Goal: Check status: Check status

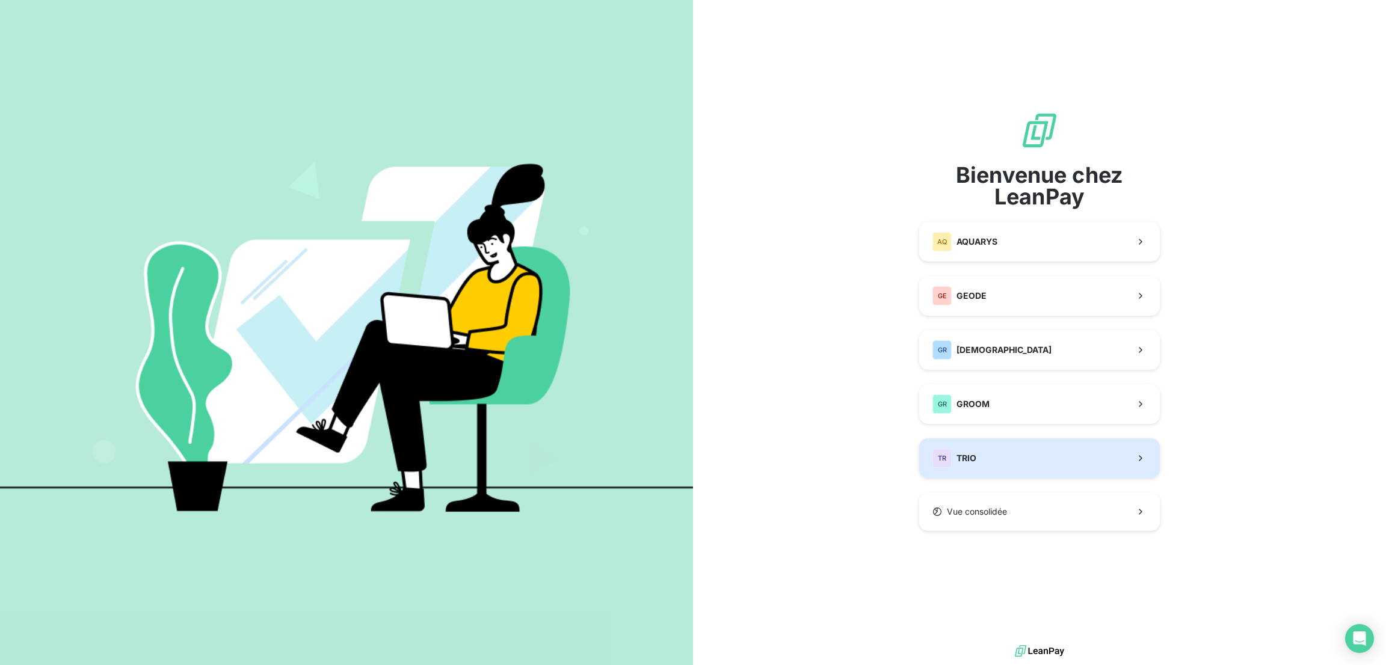
click at [957, 460] on span "TRIO" at bounding box center [966, 458] width 20 height 12
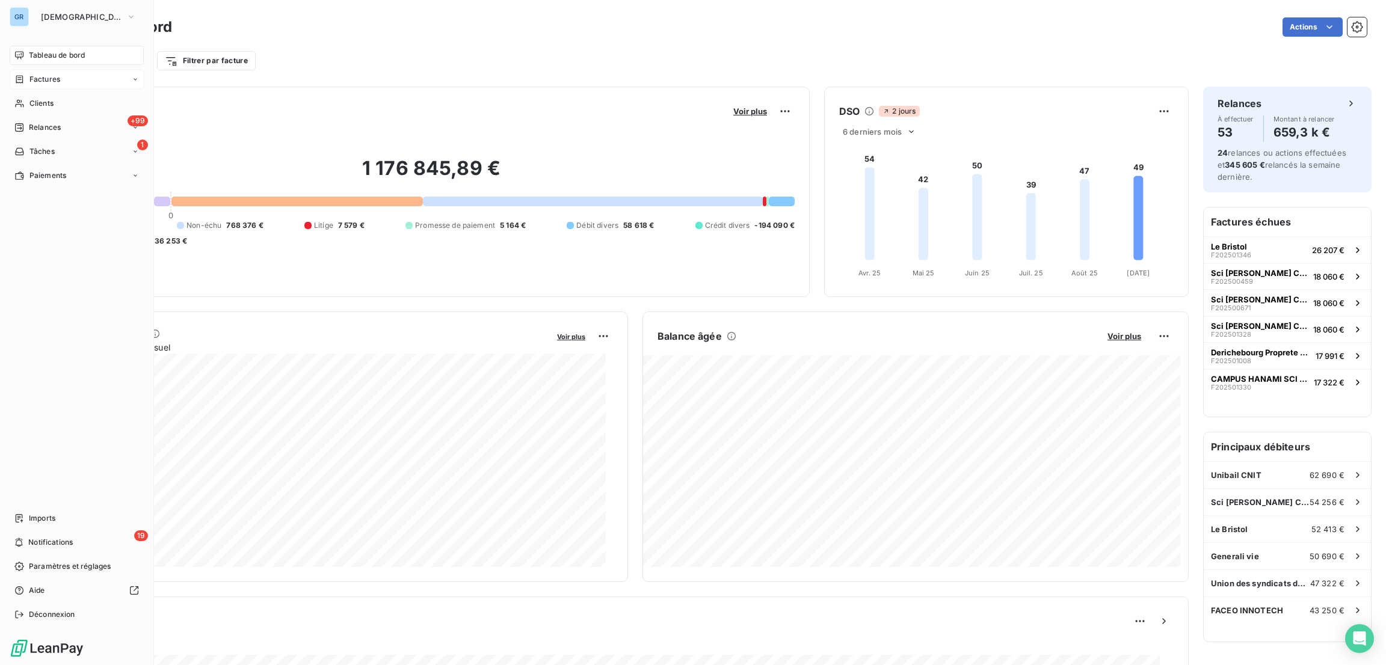
click at [50, 83] on span "Factures" at bounding box center [44, 79] width 31 height 11
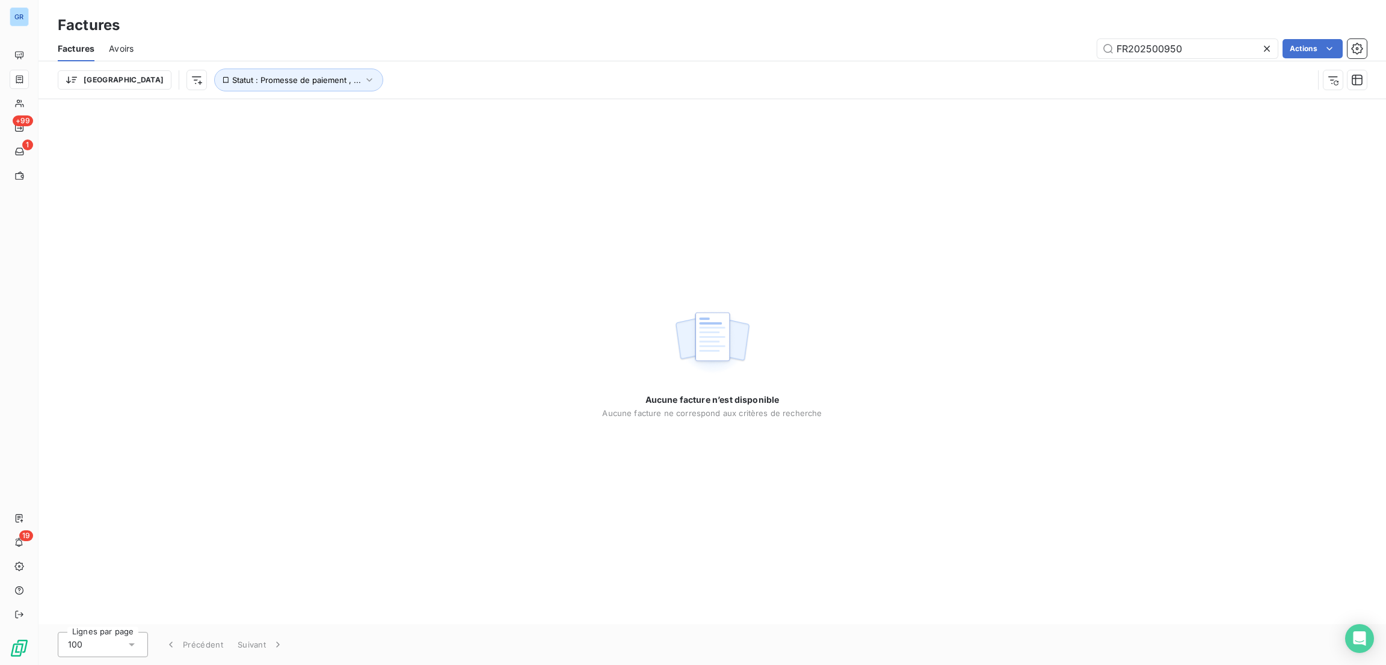
drag, startPoint x: 1190, startPoint y: 48, endPoint x: 951, endPoint y: 48, distance: 238.8
click at [946, 48] on div "FR202500950 Actions" at bounding box center [757, 48] width 1218 height 19
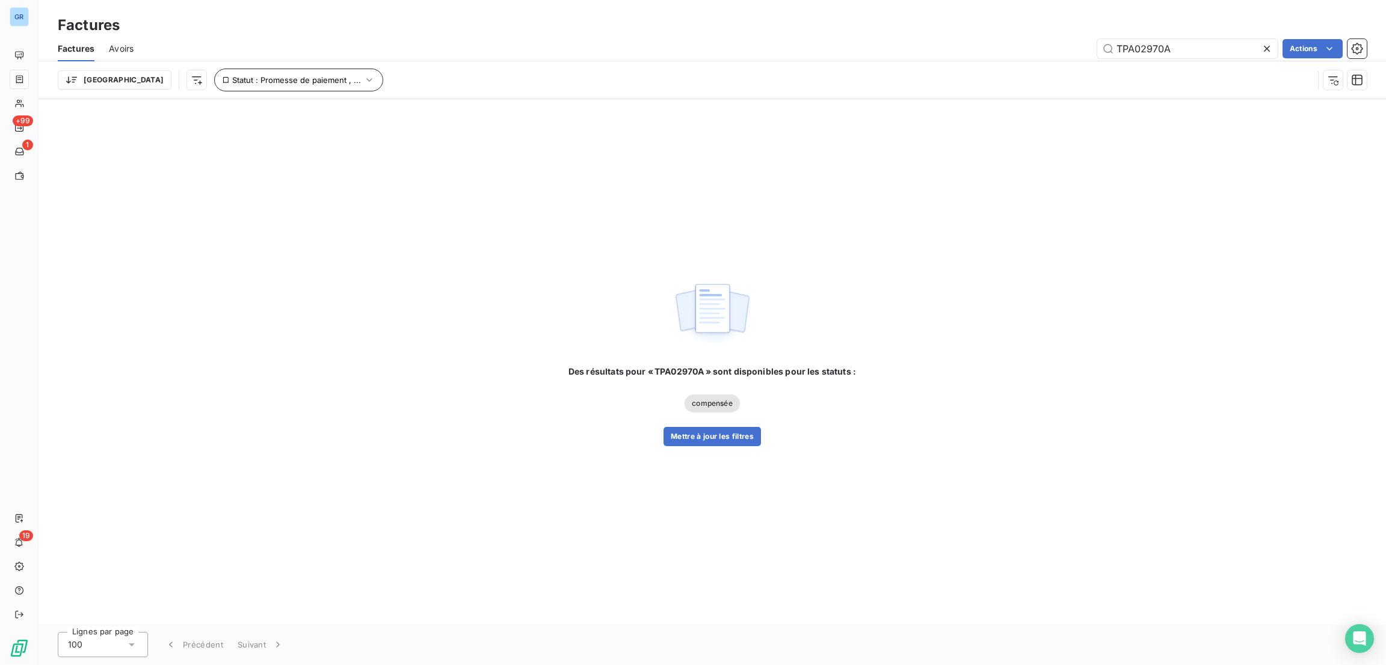
type input "TPA02970A"
drag, startPoint x: 280, startPoint y: 84, endPoint x: 335, endPoint y: 87, distance: 55.4
click at [283, 82] on span "Statut : Promesse de paiement , ..." at bounding box center [296, 80] width 129 height 10
click at [424, 106] on span "recouvrement" at bounding box center [420, 111] width 57 height 11
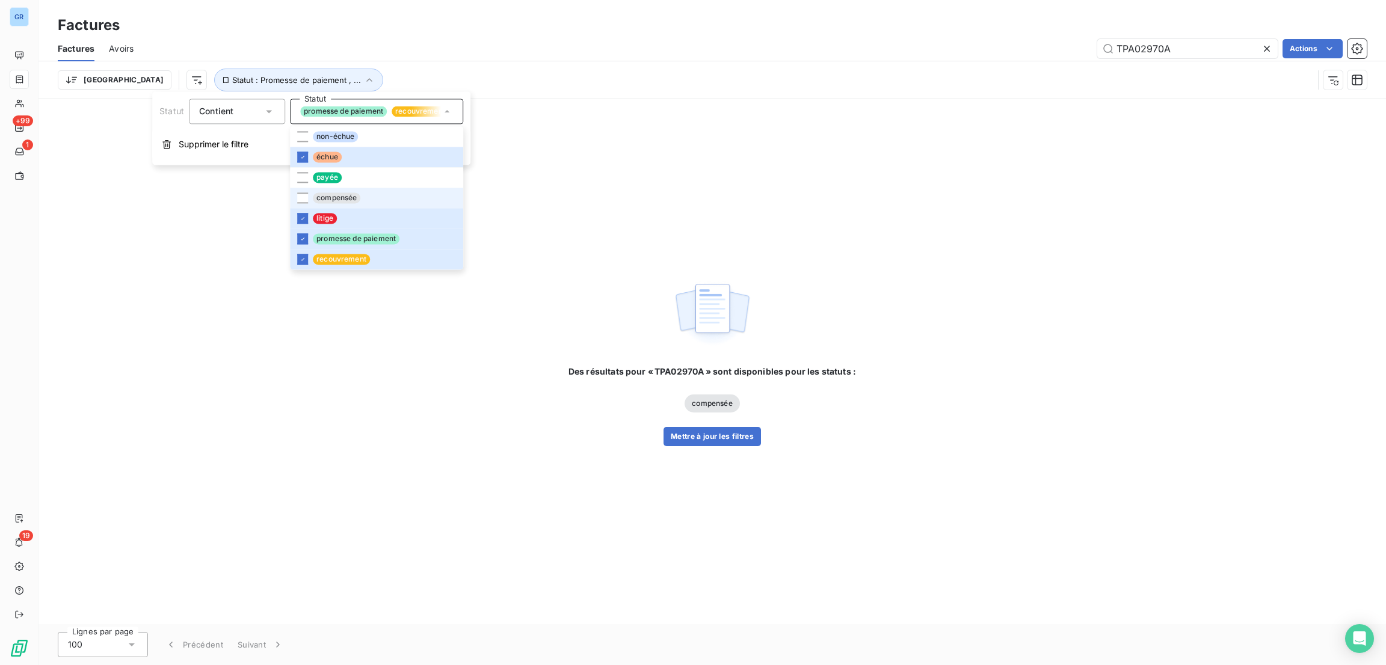
click at [372, 198] on li "compensée" at bounding box center [376, 198] width 173 height 20
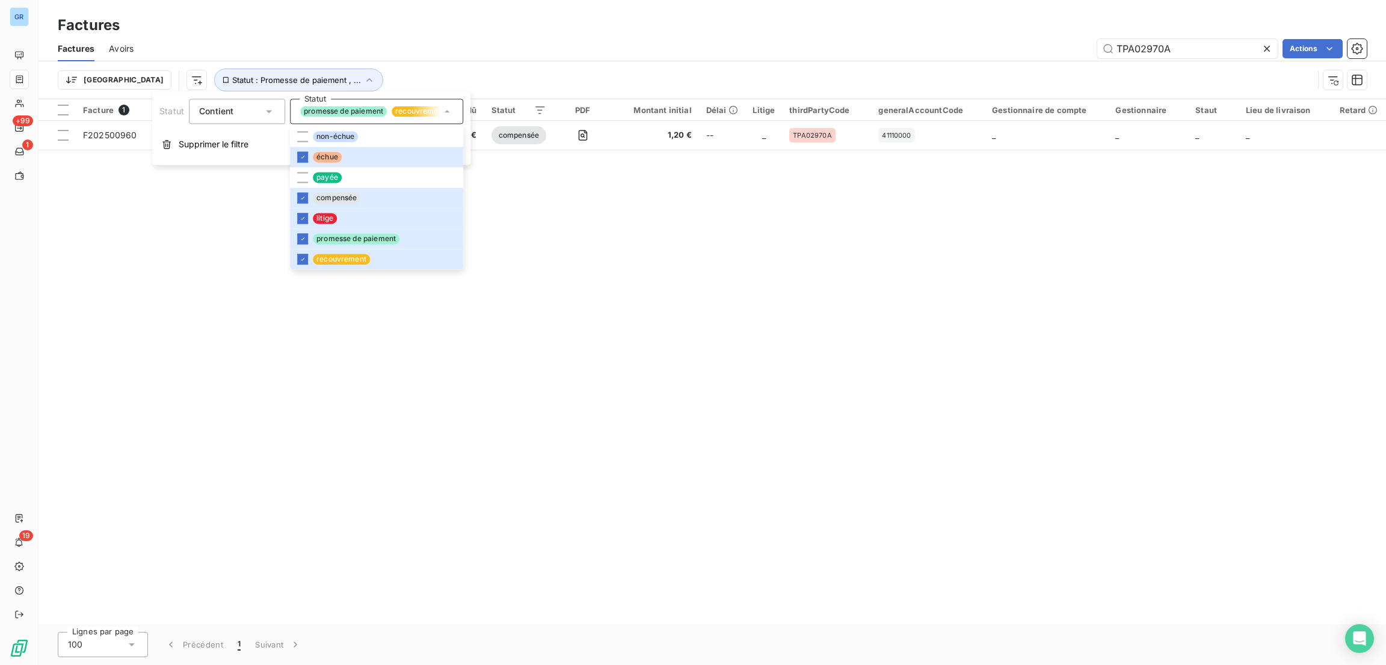
click at [715, 34] on div "Factures" at bounding box center [711, 25] width 1347 height 22
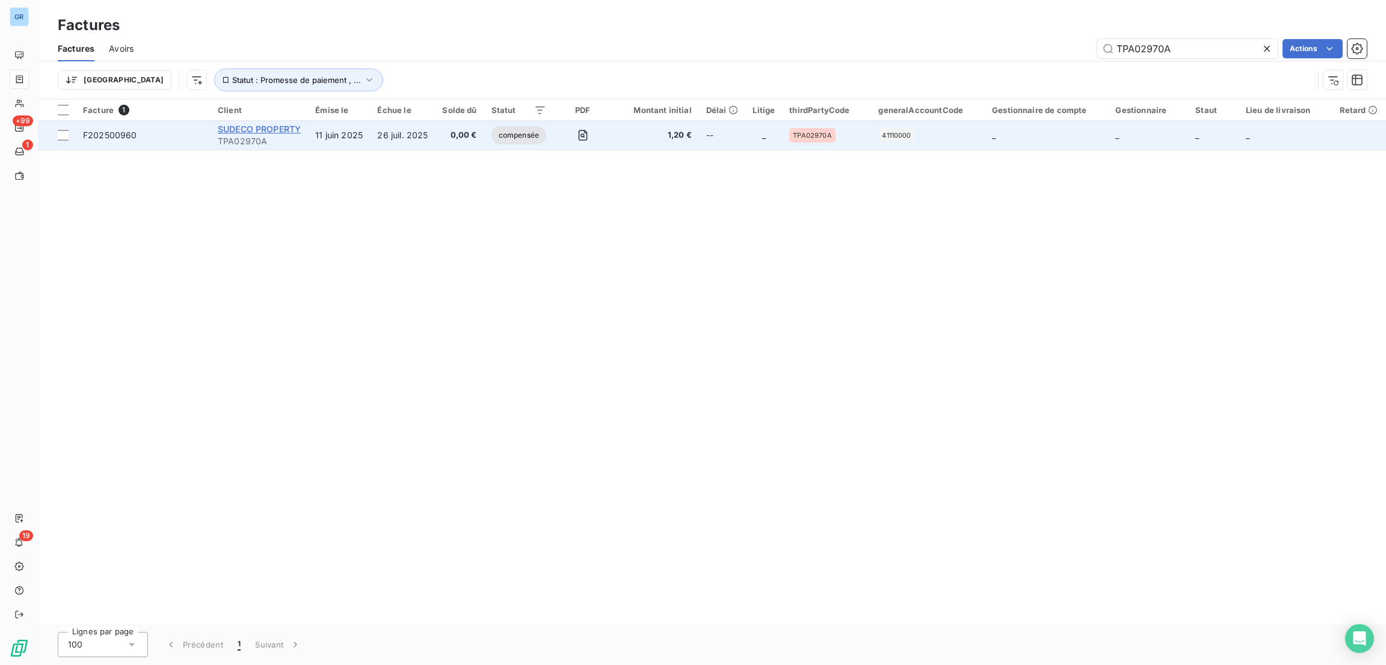
click at [290, 127] on span "SUDECO PROPERTY" at bounding box center [259, 129] width 83 height 10
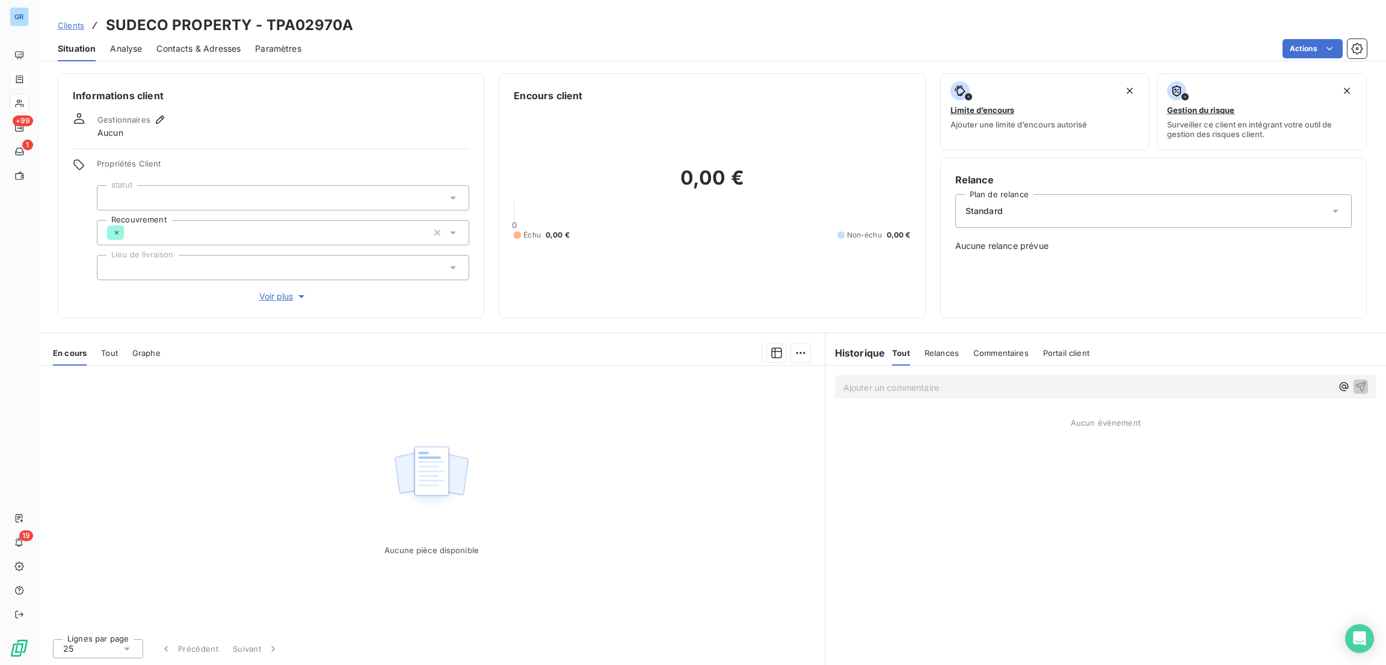
click at [111, 348] on span "Tout" at bounding box center [109, 353] width 17 height 10
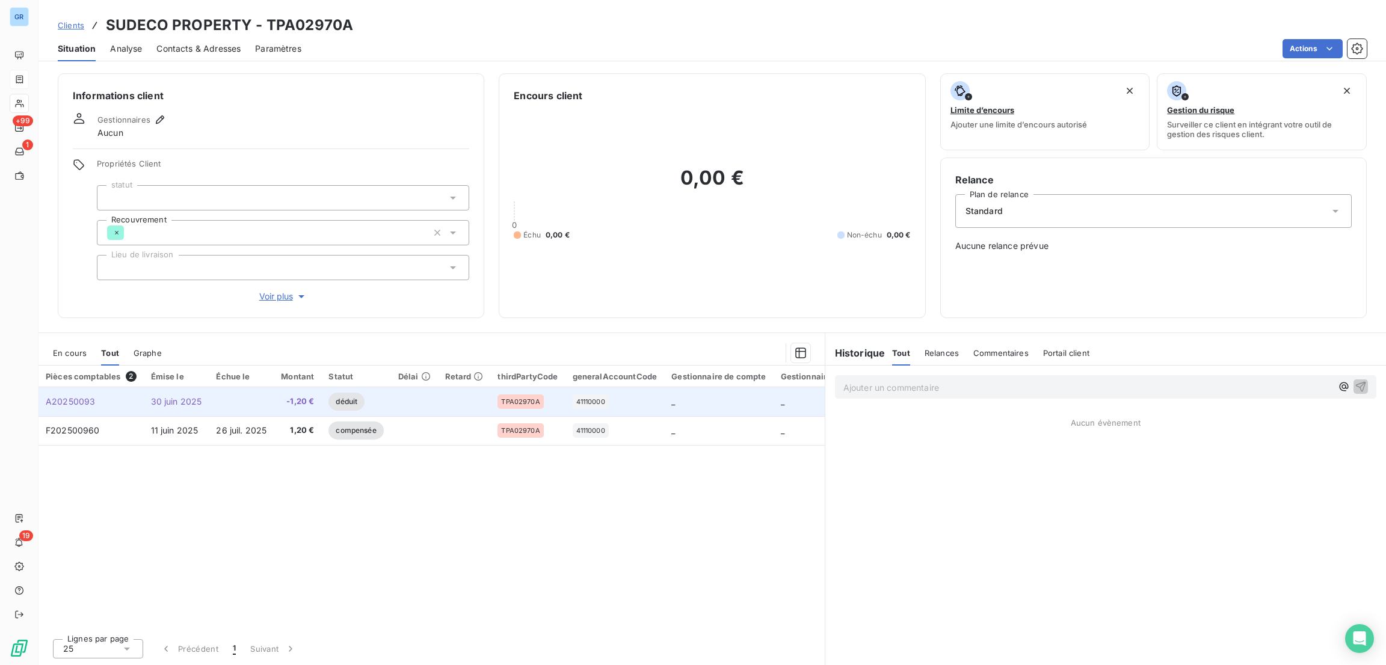
click at [519, 398] on span "TPA02970A" at bounding box center [520, 401] width 38 height 7
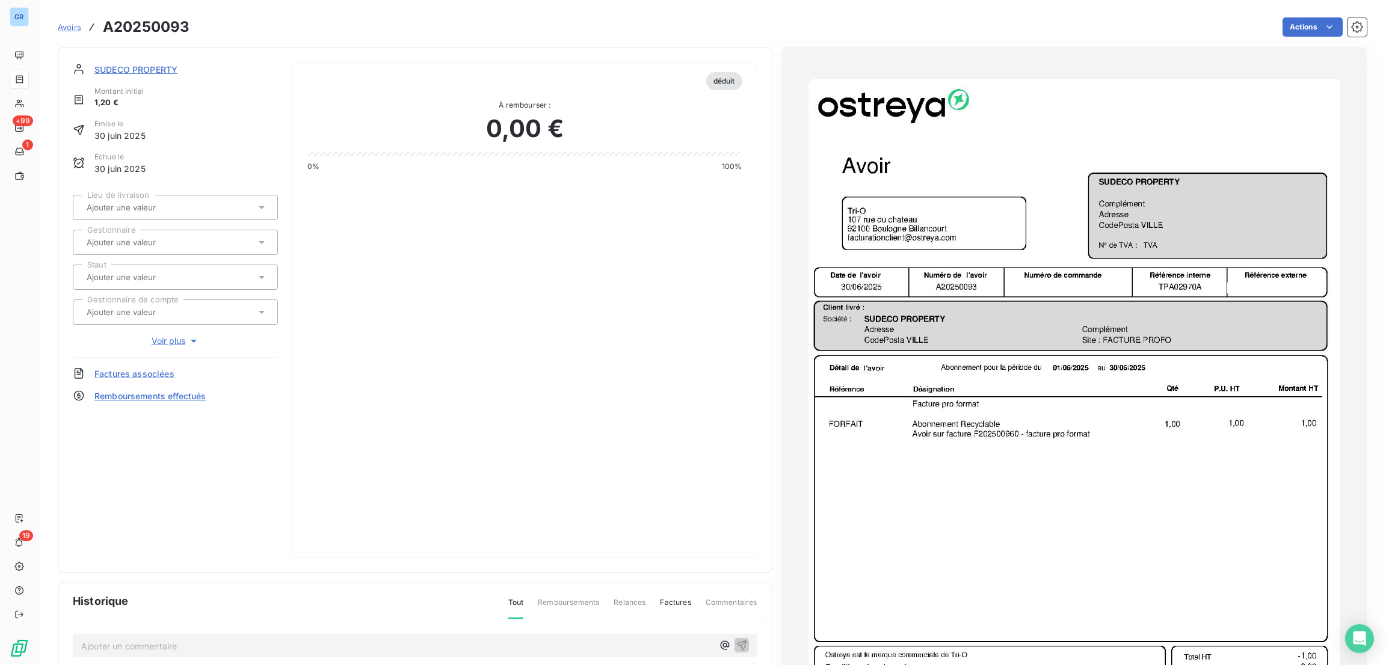
click at [1159, 321] on img "button" at bounding box center [1074, 455] width 532 height 752
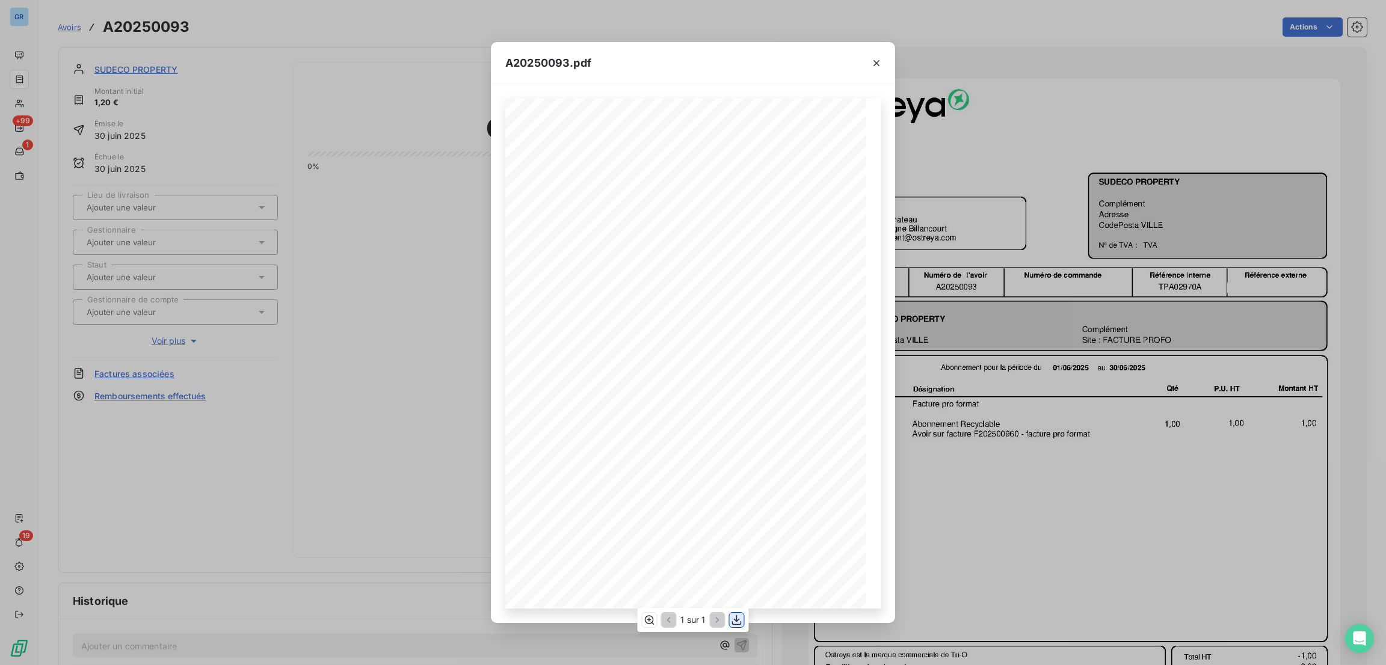
click at [739, 621] on icon "button" at bounding box center [737, 620] width 12 height 12
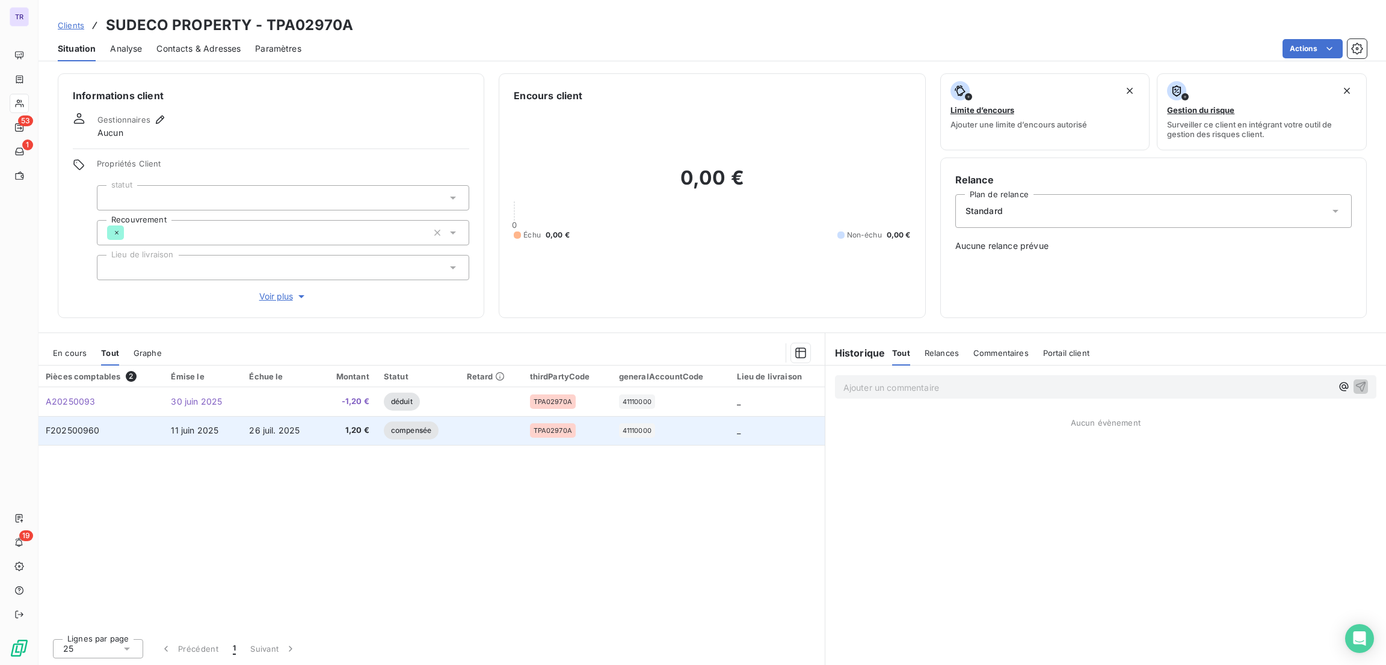
click at [422, 428] on span "compensée" at bounding box center [411, 431] width 55 height 18
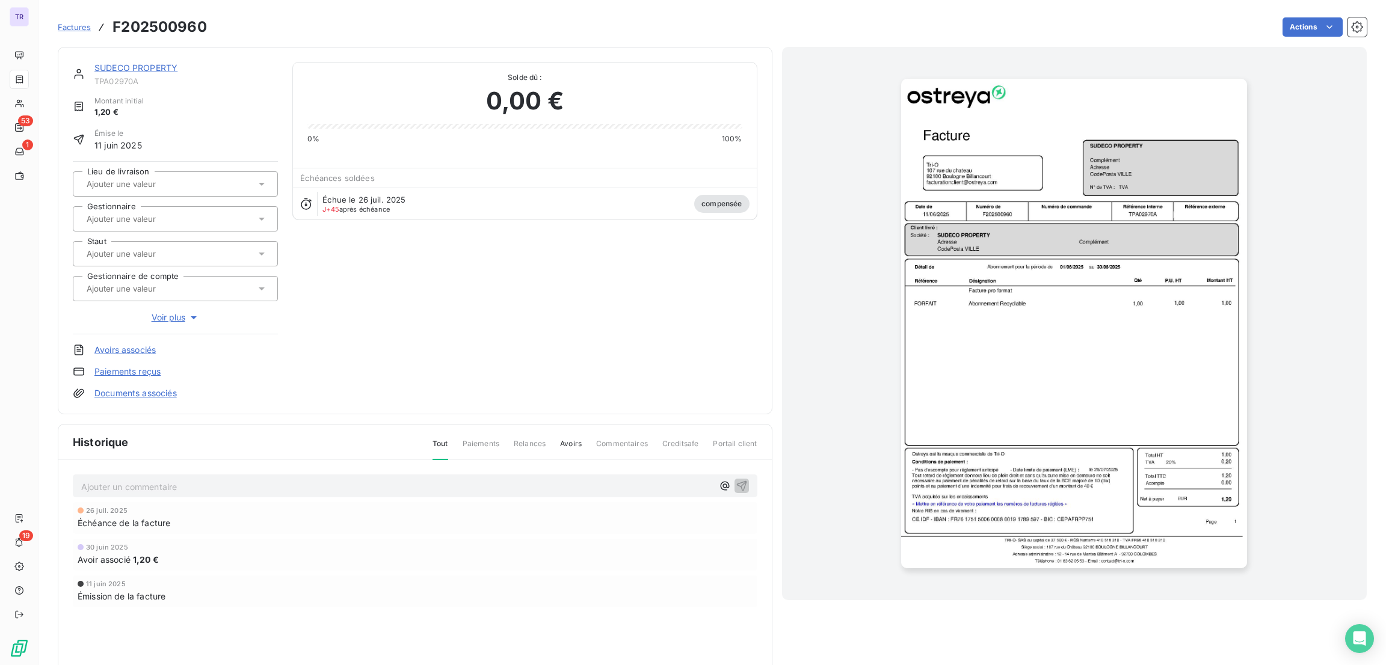
click at [1191, 192] on img "button" at bounding box center [1074, 324] width 346 height 490
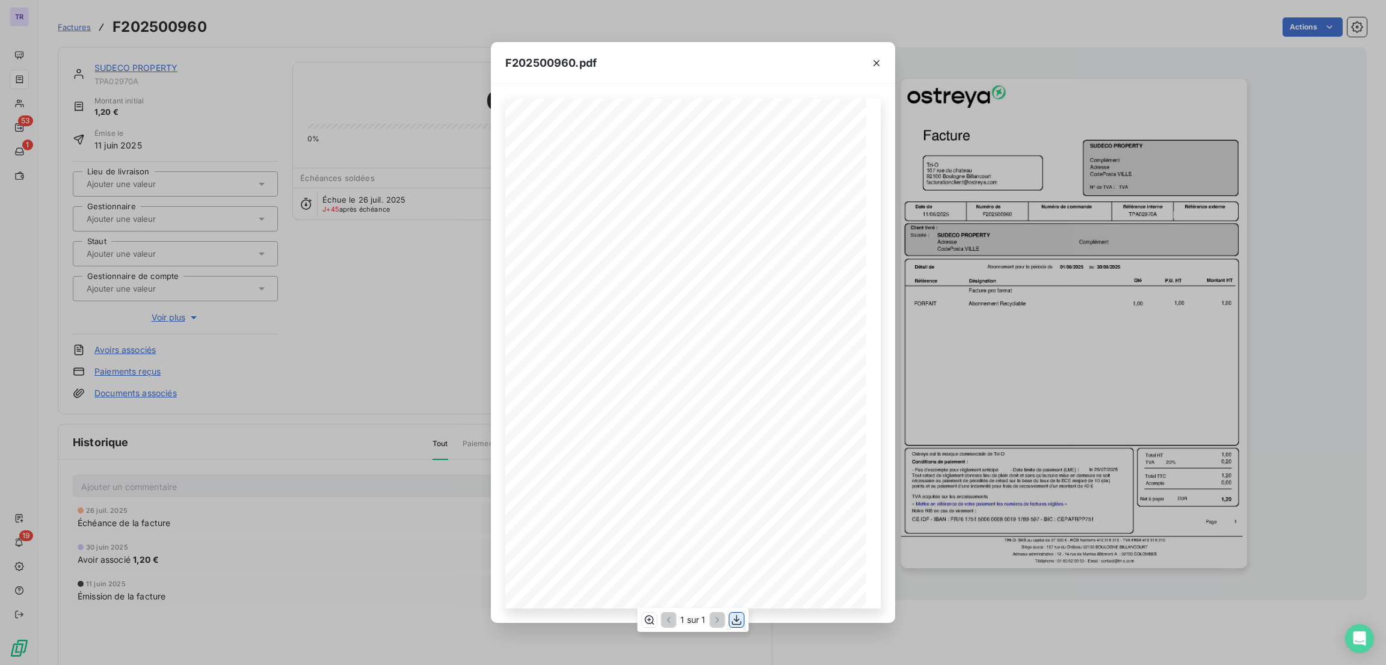
click at [739, 624] on icon "button" at bounding box center [737, 620] width 12 height 12
drag, startPoint x: 198, startPoint y: 80, endPoint x: 124, endPoint y: 46, distance: 81.3
click at [198, 80] on div "F202500960.pdf Référence interne Numéro de Date de Numéro de commande Référence…" at bounding box center [693, 332] width 1386 height 665
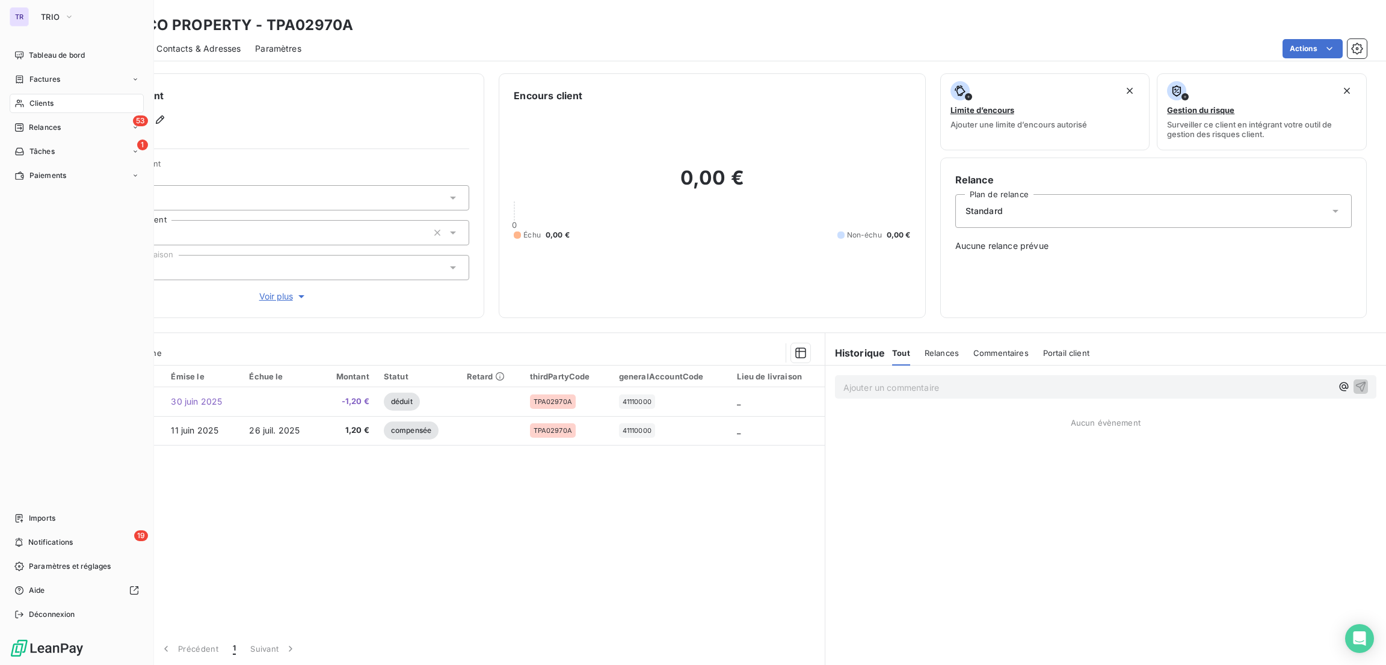
click at [52, 98] on span "Clients" at bounding box center [41, 103] width 24 height 11
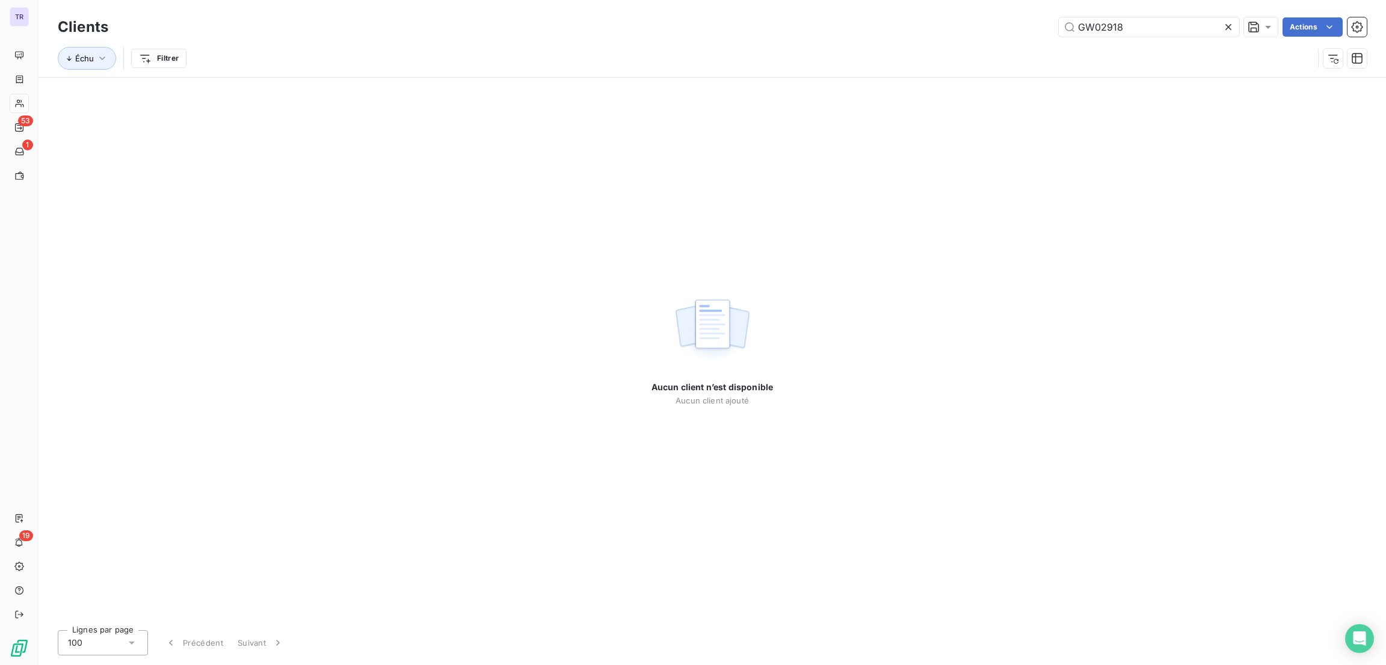
drag, startPoint x: 1157, startPoint y: 35, endPoint x: 657, endPoint y: 19, distance: 500.1
click at [695, 17] on div "GW02918 Actions" at bounding box center [745, 26] width 1244 height 19
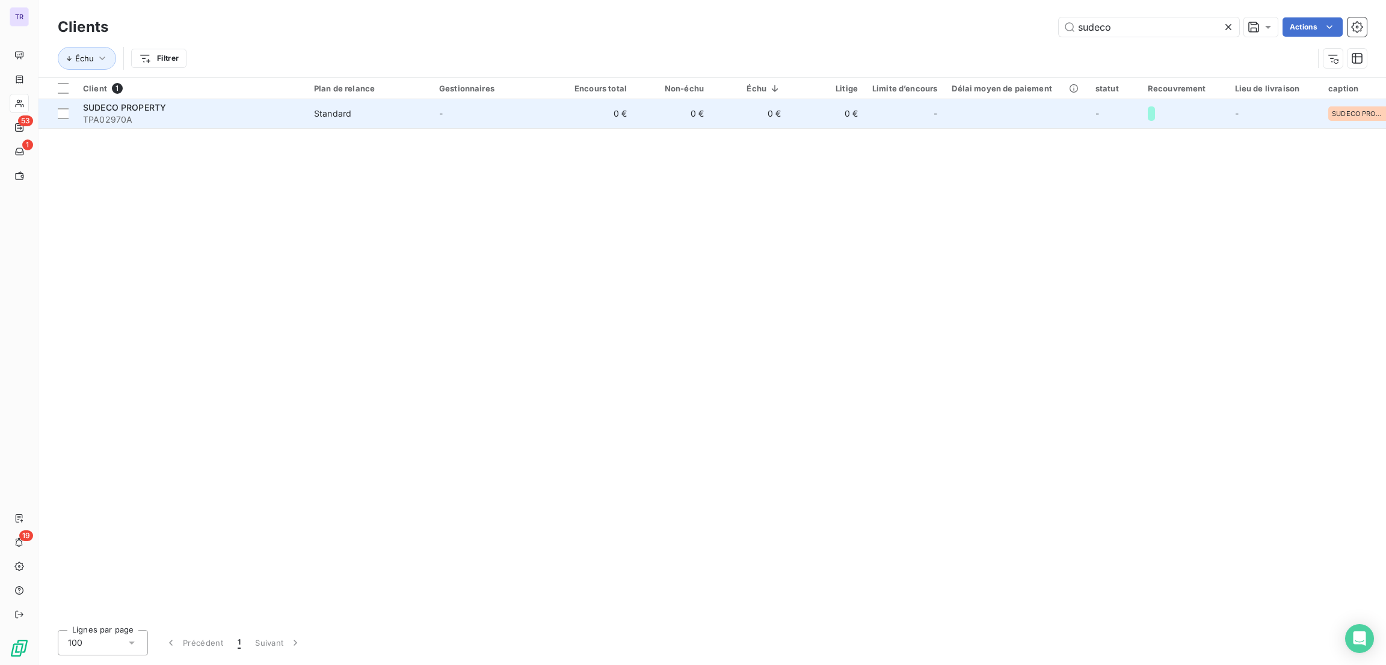
type input "sudeco"
click at [138, 116] on span "TPA02970A" at bounding box center [191, 120] width 217 height 12
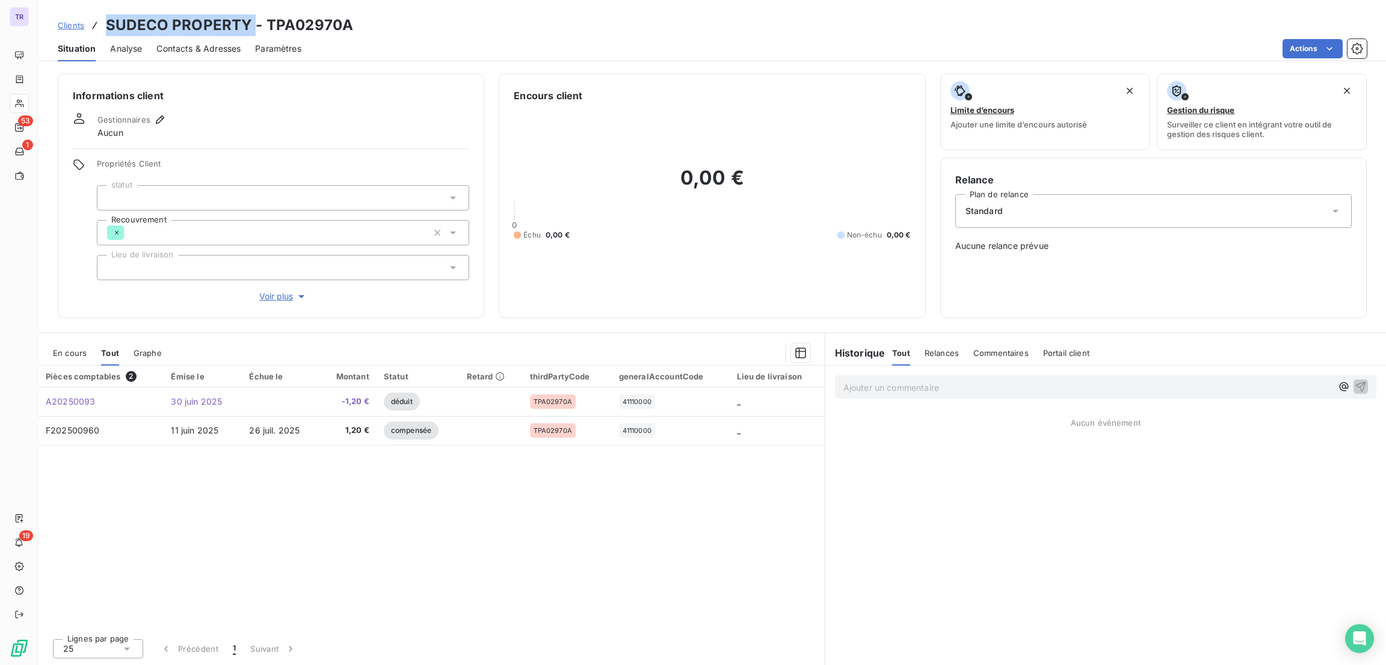
drag, startPoint x: 252, startPoint y: 21, endPoint x: 109, endPoint y: 25, distance: 143.2
click at [109, 25] on h3 "SUDECO PROPERTY - TPA02970A" at bounding box center [229, 25] width 247 height 22
copy h3 "SUDECO PROPERTY"
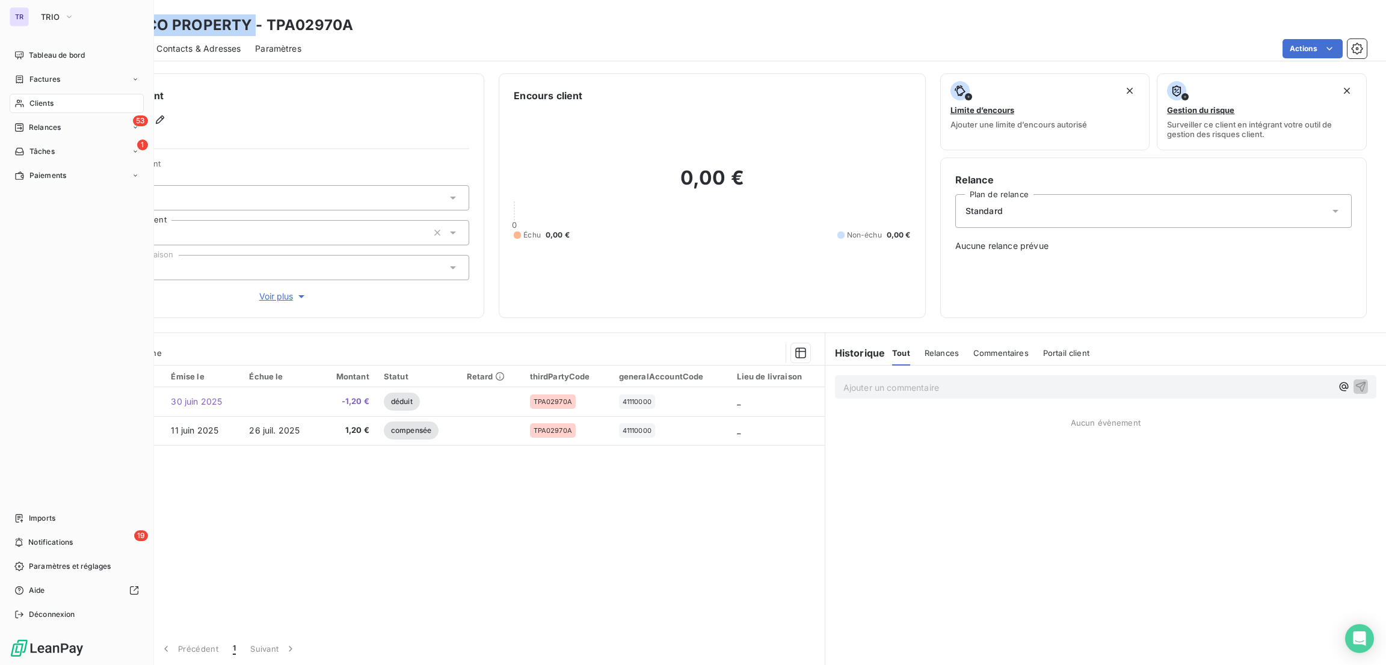
drag, startPoint x: 44, startPoint y: 79, endPoint x: 143, endPoint y: 78, distance: 99.2
click at [45, 78] on span "Factures" at bounding box center [44, 79] width 31 height 11
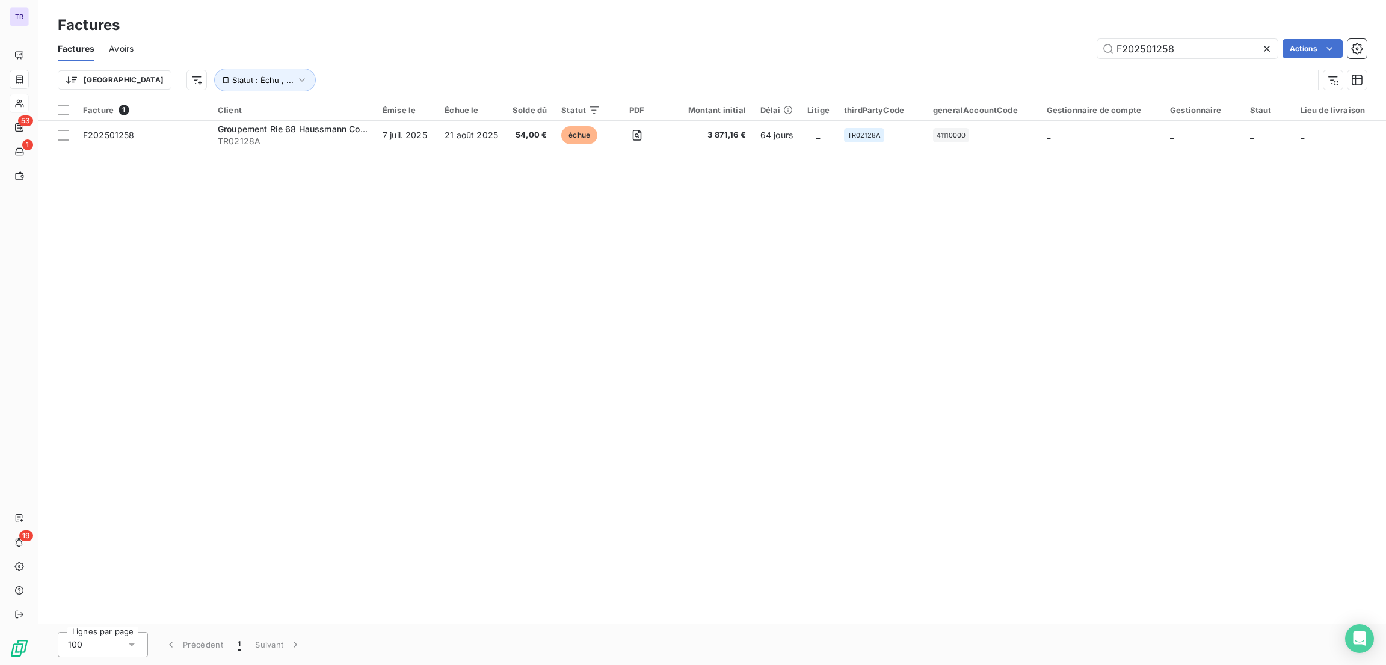
drag, startPoint x: 1187, startPoint y: 46, endPoint x: 969, endPoint y: 56, distance: 217.9
click at [969, 56] on div "F202501258 Actions" at bounding box center [757, 48] width 1218 height 19
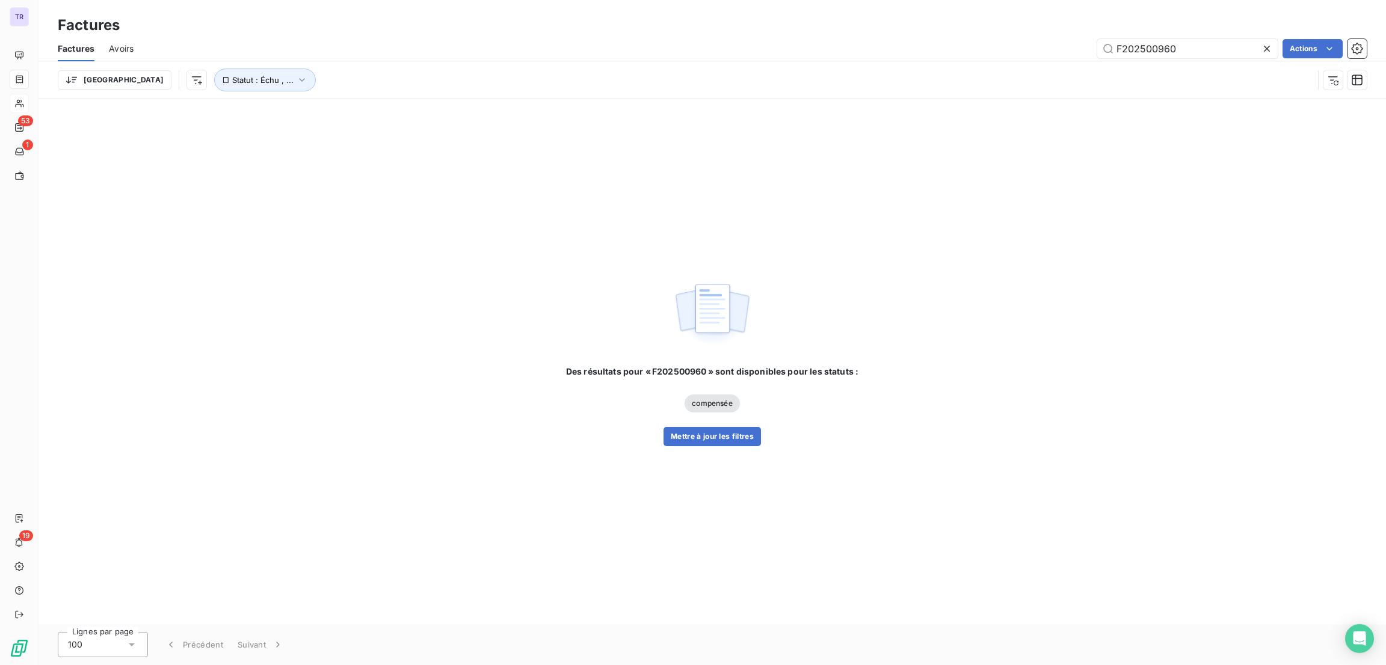
type input "F202500960"
